Goal: Navigation & Orientation: Find specific page/section

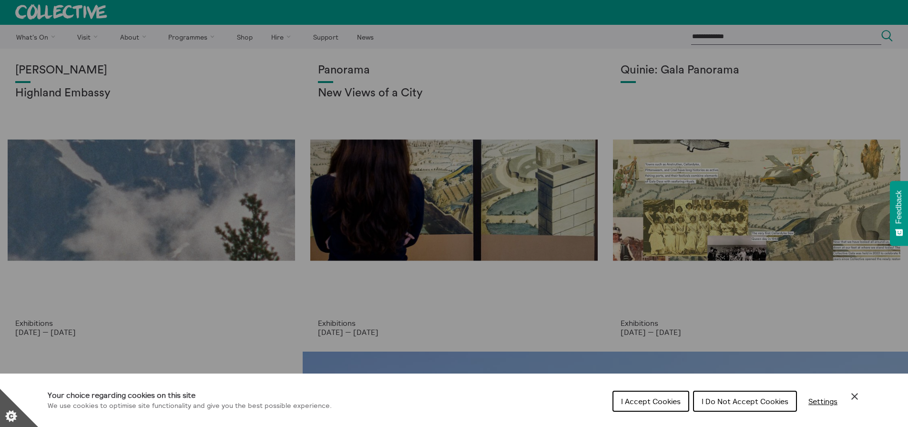
scroll to position [2, 0]
click at [141, 37] on div "Cookie preferences" at bounding box center [454, 213] width 908 height 427
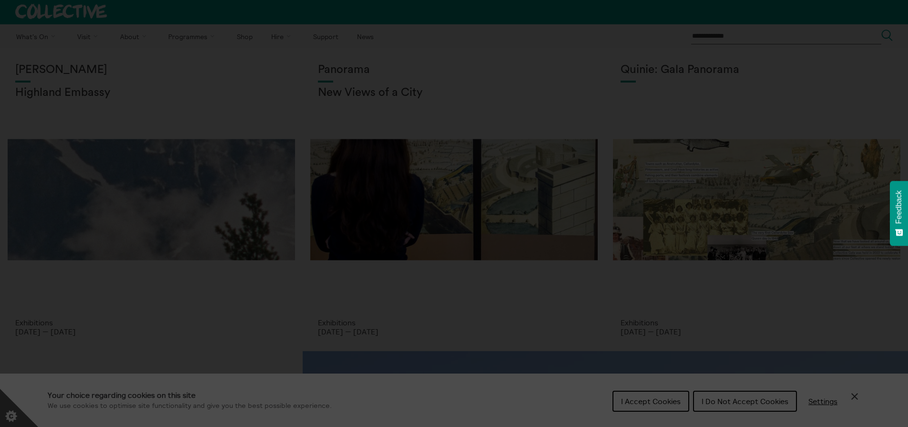
click at [140, 36] on section "**********" at bounding box center [454, 213] width 908 height 427
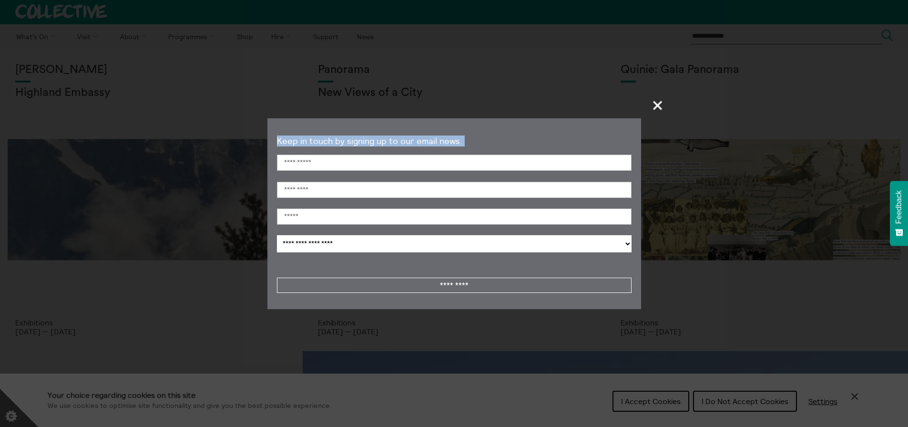
click at [140, 36] on section "**********" at bounding box center [454, 213] width 908 height 427
click at [658, 109] on span "+" at bounding box center [658, 105] width 28 height 28
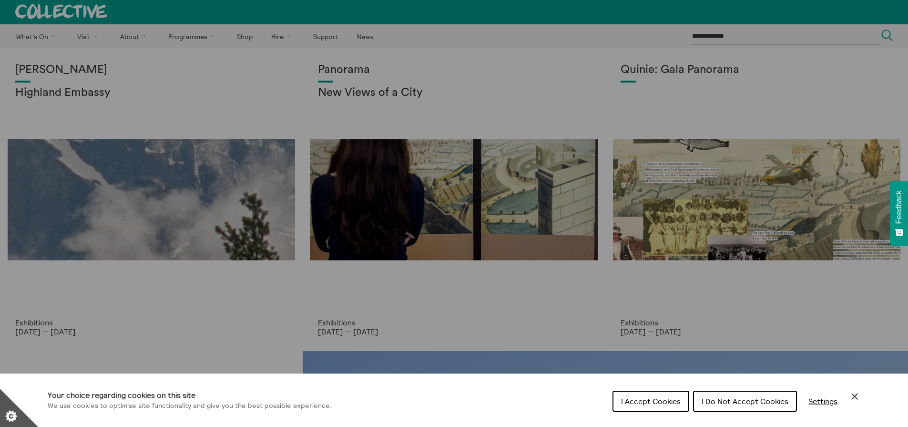
drag, startPoint x: 170, startPoint y: 94, endPoint x: 159, endPoint y: 77, distance: 20.6
click at [170, 94] on div "Cookie preferences" at bounding box center [454, 213] width 908 height 427
drag, startPoint x: 131, startPoint y: 37, endPoint x: 135, endPoint y: 37, distance: 4.8
click at [131, 37] on div "Cookie preferences" at bounding box center [454, 213] width 908 height 427
click at [728, 400] on span "I Do Not Accept Cookies" at bounding box center [745, 401] width 87 height 10
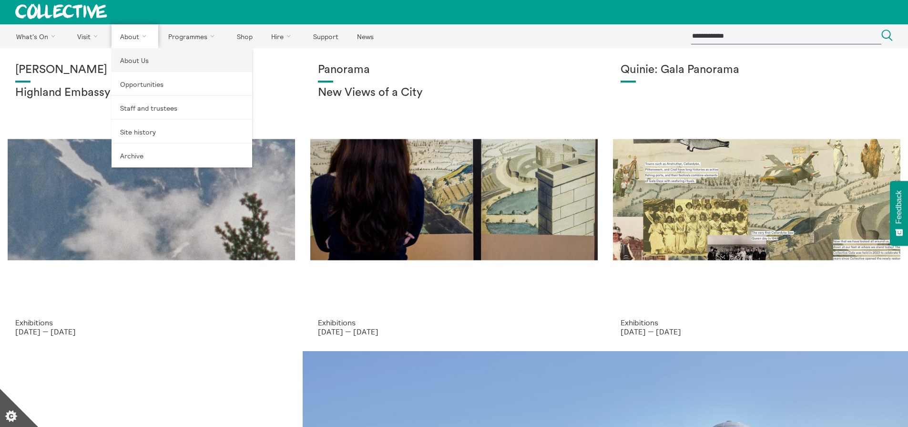
click at [138, 58] on link "About Us" at bounding box center [182, 60] width 141 height 24
